Goal: Task Accomplishment & Management: Manage account settings

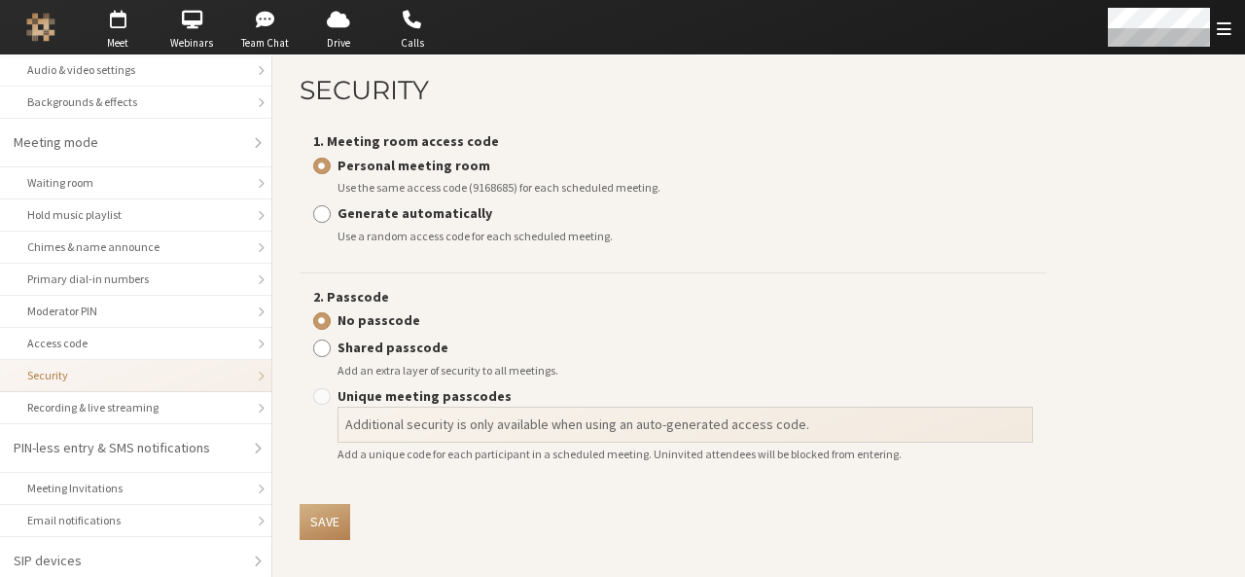
scroll to position [10, 0]
click at [319, 219] on input "Generate automatically" at bounding box center [322, 209] width 18 height 19
radio input "true"
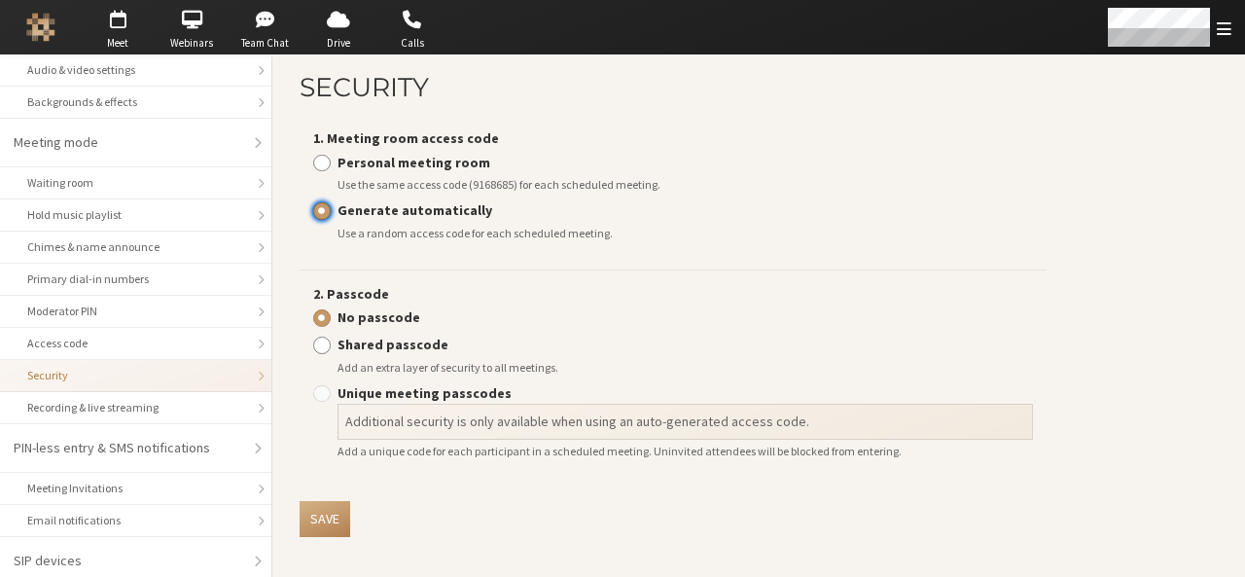
scroll to position [0, 0]
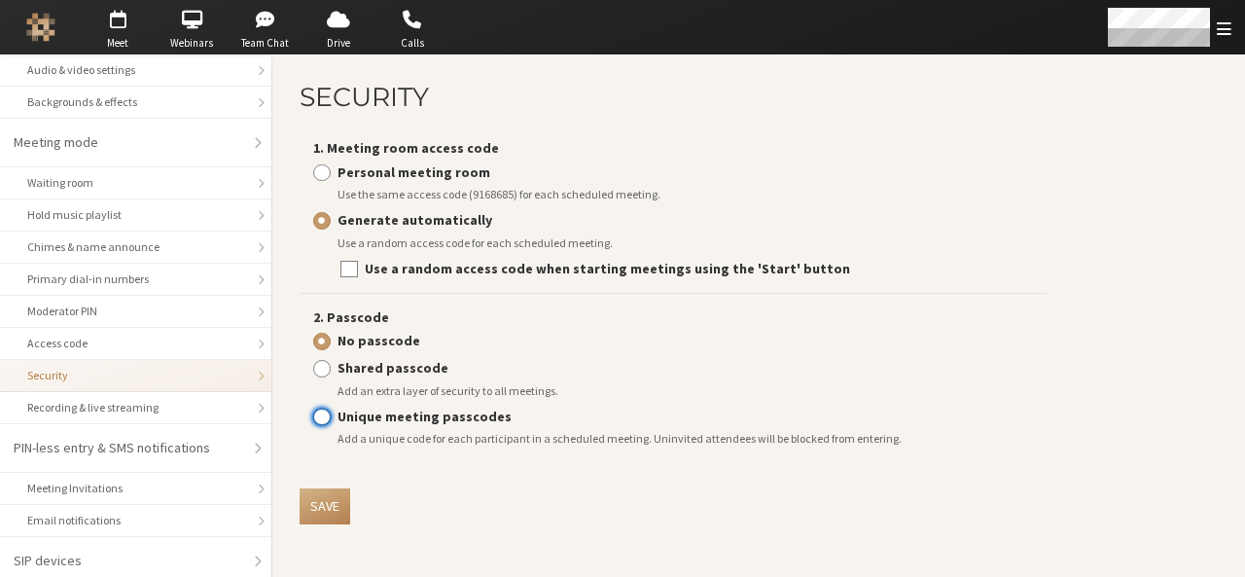
click at [329, 417] on input "Unique meeting passcodes" at bounding box center [322, 415] width 18 height 19
radio input "true"
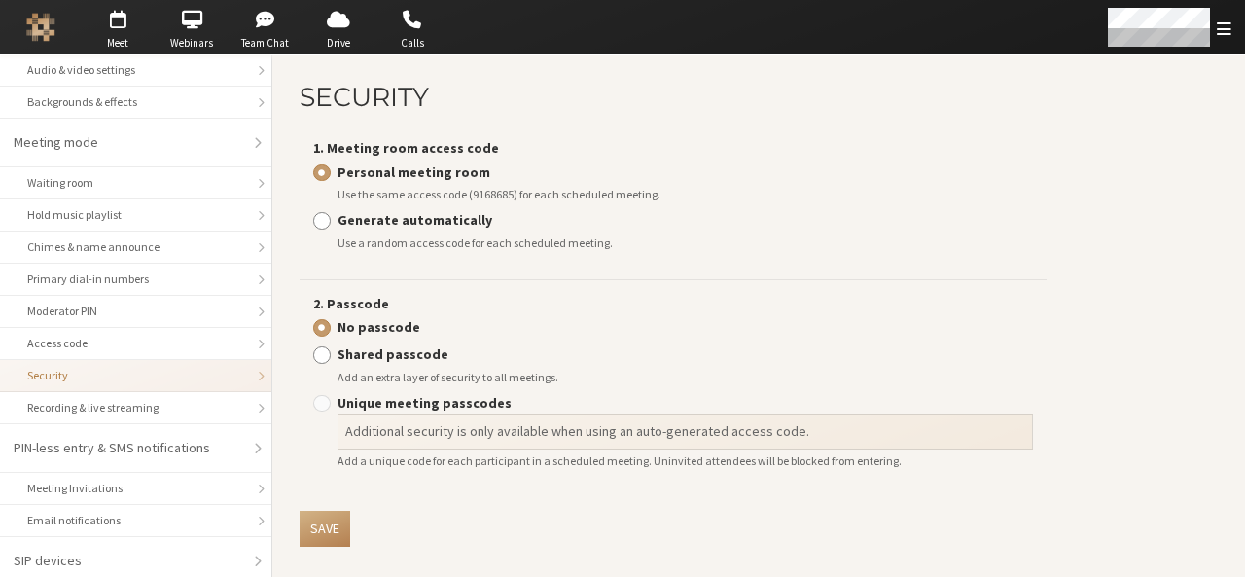
click at [408, 220] on strong "Generate automatically" at bounding box center [414, 220] width 155 height 18
click at [331, 220] on input "Generate automatically" at bounding box center [322, 219] width 18 height 19
radio input "true"
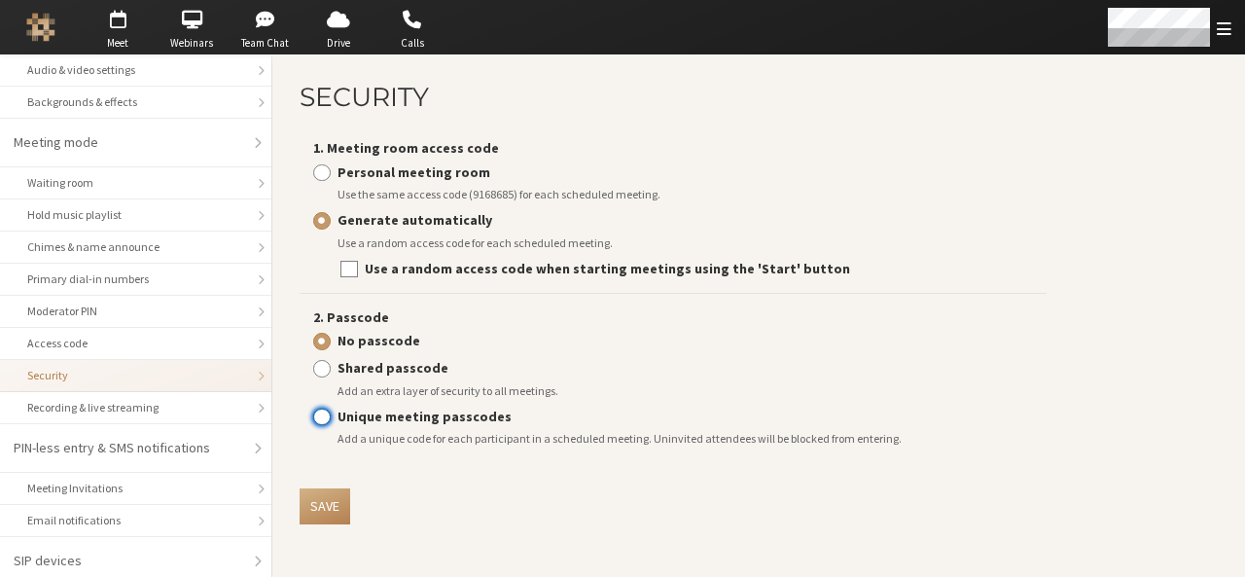
click at [322, 415] on input "Unique meeting passcodes" at bounding box center [322, 415] width 18 height 19
radio input "true"
click at [348, 271] on input "Use a random access code when starting meetings using the 'Start' button" at bounding box center [349, 268] width 18 height 19
checkbox input "false"
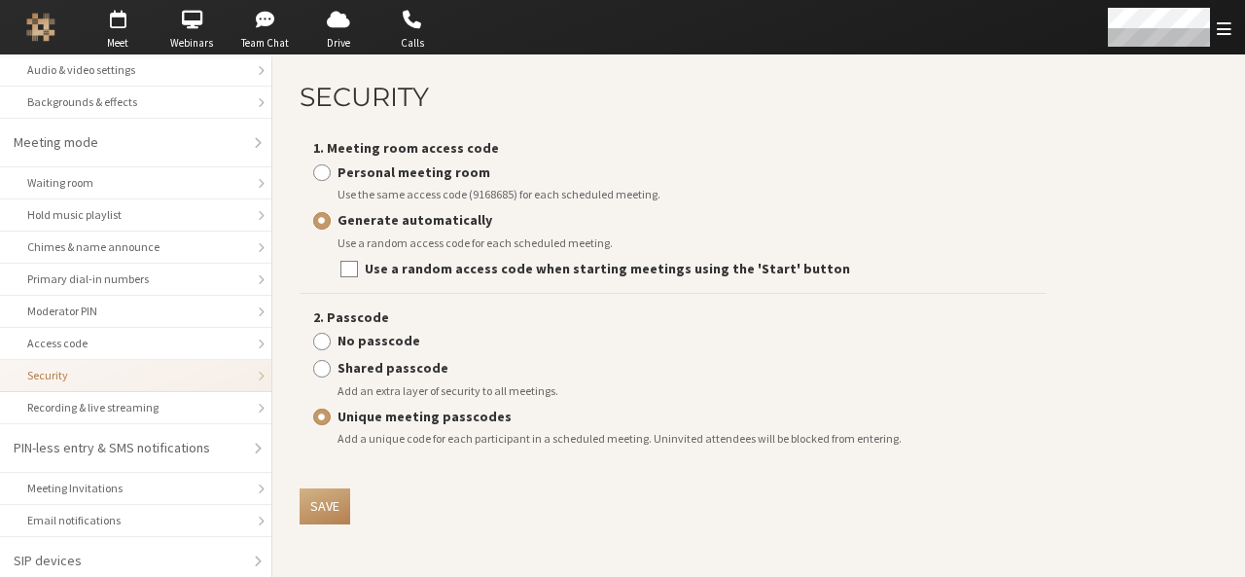
radio input "true"
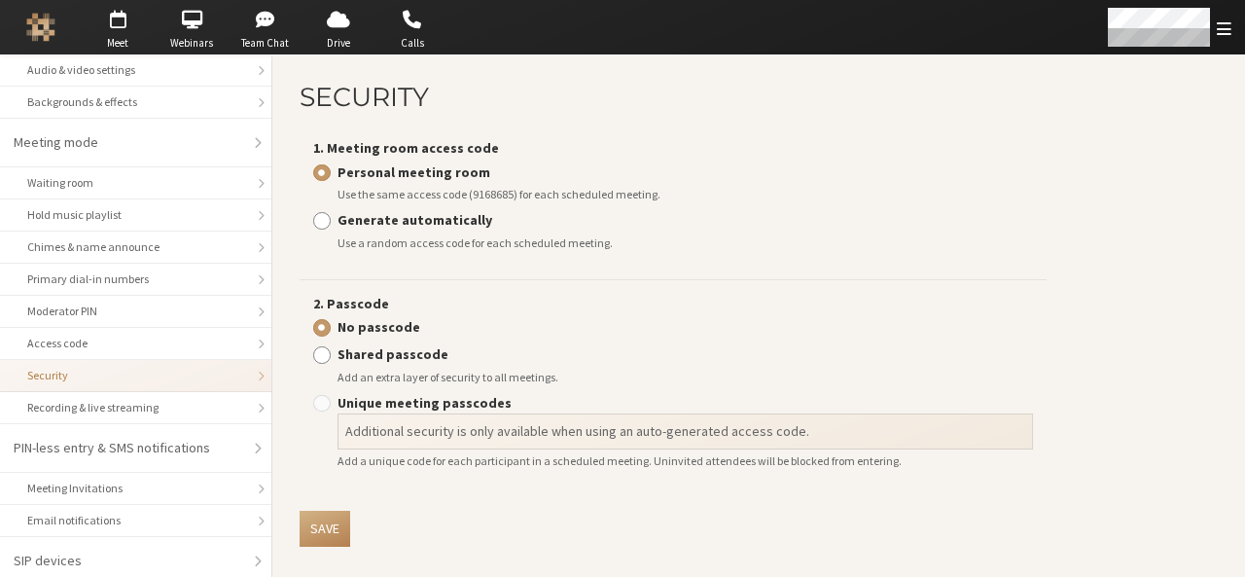
click at [449, 216] on strong "Generate automatically" at bounding box center [414, 220] width 155 height 18
click at [331, 216] on input "Generate automatically" at bounding box center [322, 219] width 18 height 19
radio input "true"
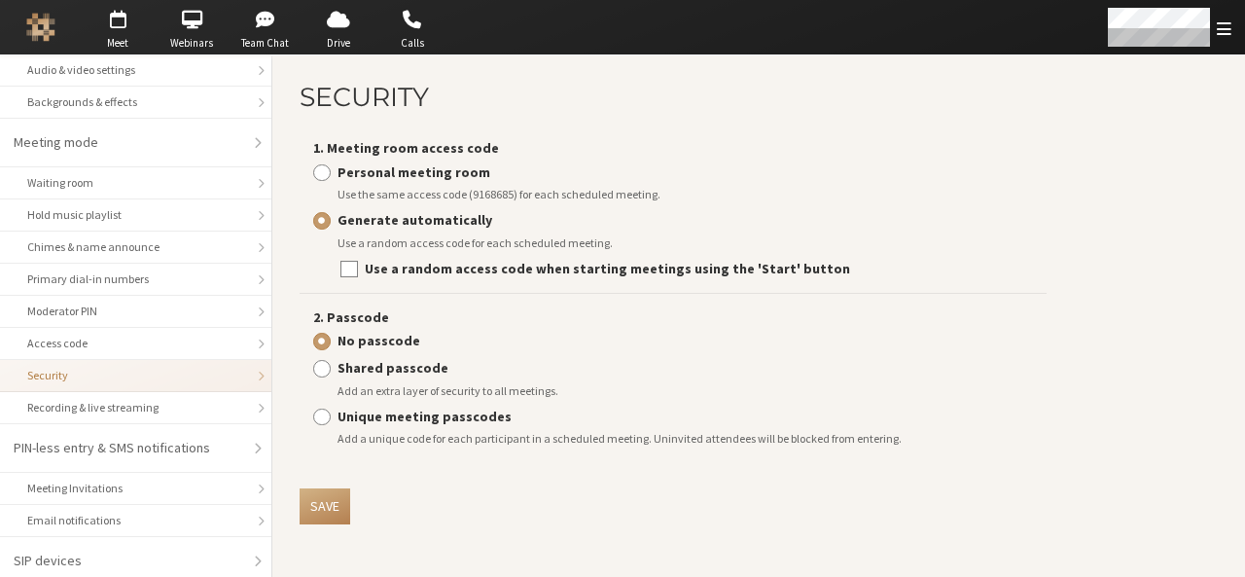
click at [428, 413] on strong "Unique meeting passcodes" at bounding box center [424, 416] width 174 height 18
click at [331, 413] on input "Unique meeting passcodes" at bounding box center [322, 415] width 18 height 19
radio input "true"
click at [323, 339] on input "No passcode" at bounding box center [322, 340] width 18 height 19
radio input "true"
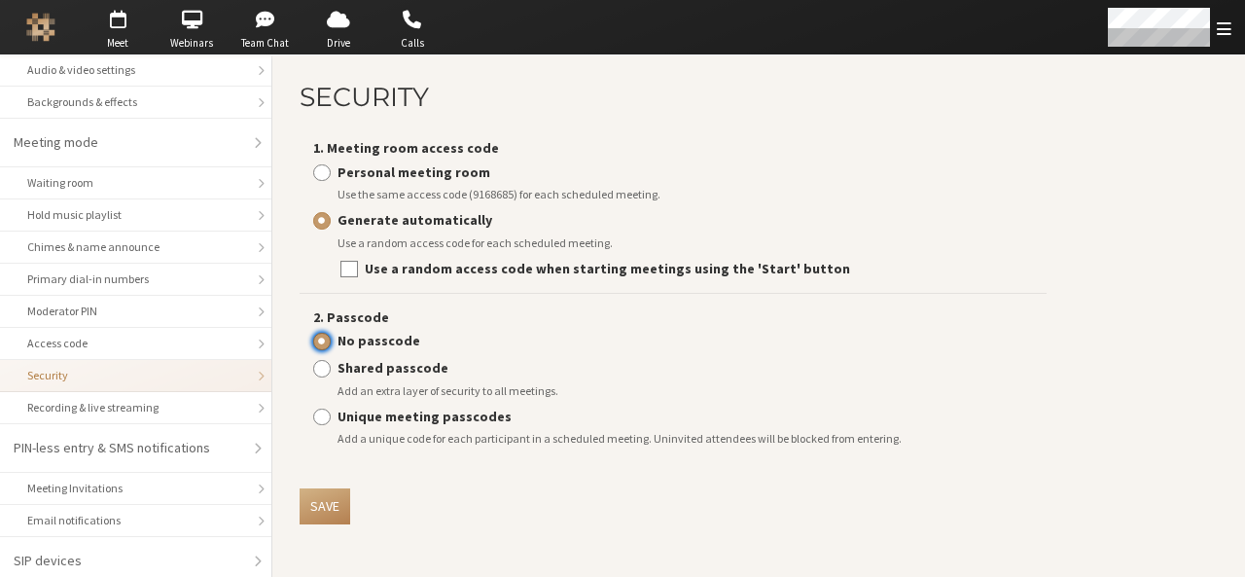
radio input "true"
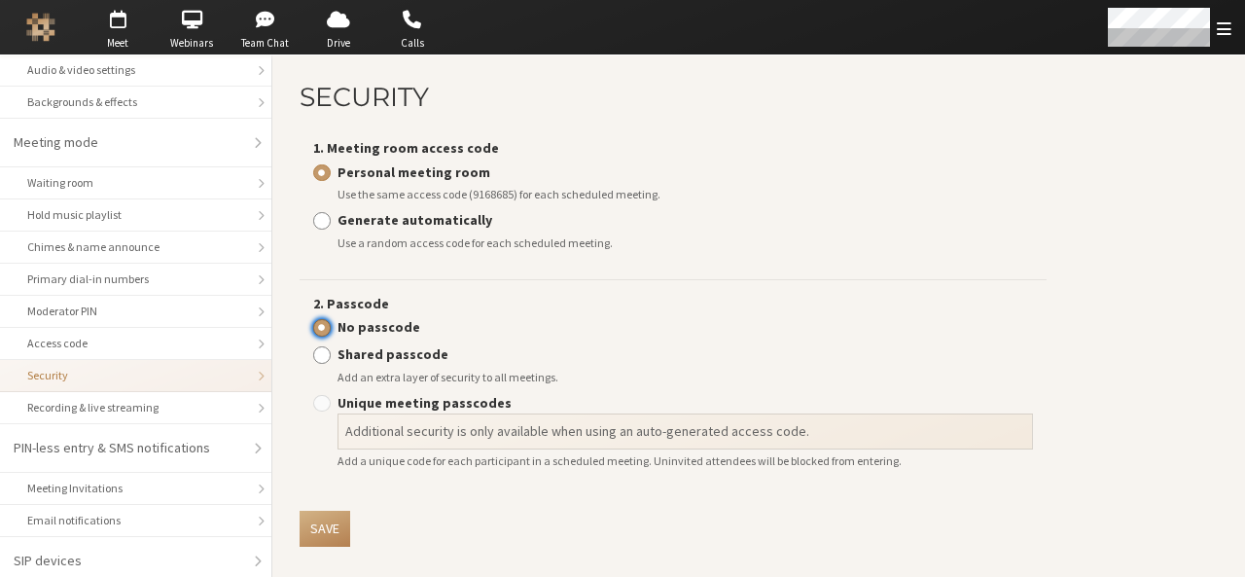
scroll to position [10, 0]
